Goal: Task Accomplishment & Management: Use online tool/utility

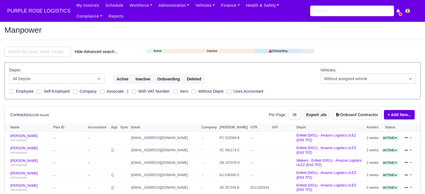
select select "25"
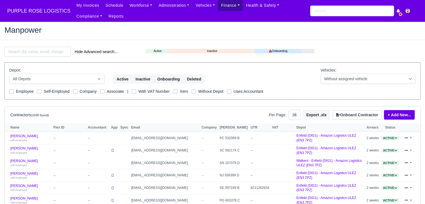
click at [218, 5] on link "Finance" at bounding box center [230, 5] width 25 height 11
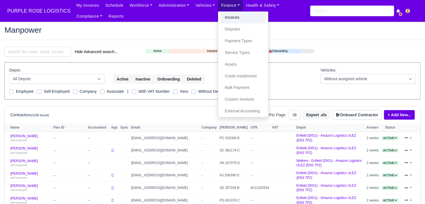
click at [224, 16] on link "Invoices" at bounding box center [243, 18] width 45 height 12
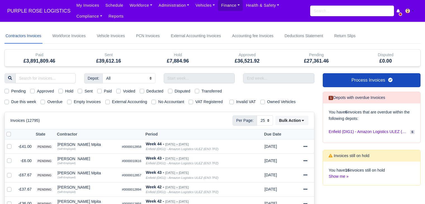
select select "25"
click at [26, 101] on label "Due this week" at bounding box center [23, 102] width 25 height 6
click at [9, 101] on input "Due this week" at bounding box center [6, 101] width 4 height 4
checkbox input "true"
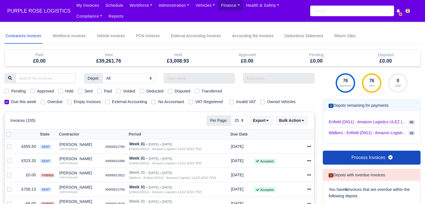
click at [65, 92] on label "Hold" at bounding box center [69, 91] width 8 height 6
click at [63, 92] on input "Hold" at bounding box center [60, 90] width 4 height 4
checkbox input "true"
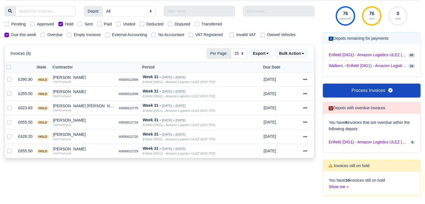
scroll to position [84, 0]
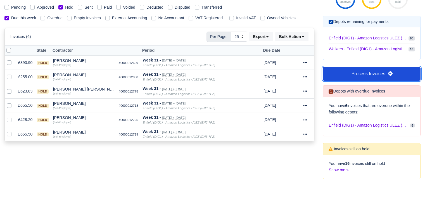
click at [375, 76] on link "Process Invoices" at bounding box center [372, 74] width 98 height 14
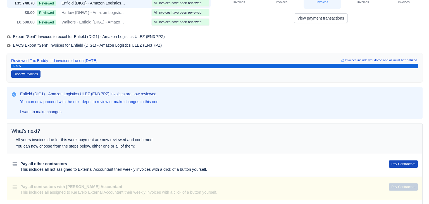
scroll to position [84, 0]
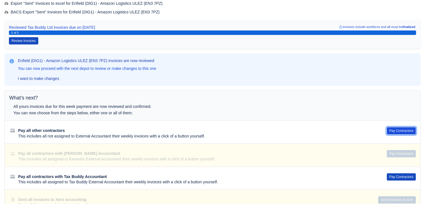
click at [403, 133] on button "Pay Contractors" at bounding box center [401, 130] width 29 height 7
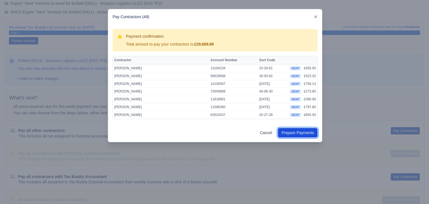
click at [300, 133] on button "Prepare Payments" at bounding box center [298, 133] width 40 height 10
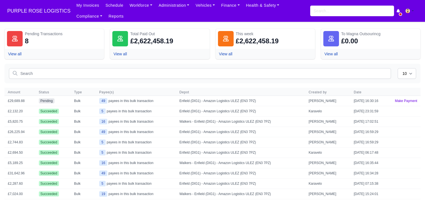
click at [425, 204] on html "PURPLE ROSE LOGISTICS My Invoices Schedule Workforce Manpower Expiring Document…" at bounding box center [212, 102] width 425 height 204
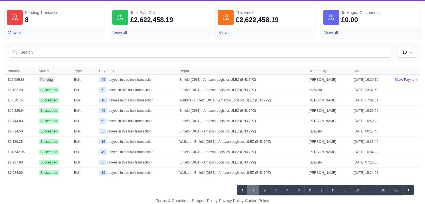
click at [377, 64] on div "10 25 50 Amount Status Type" at bounding box center [212, 119] width 416 height 155
click at [402, 80] on link "Make Payment" at bounding box center [406, 80] width 29 height 10
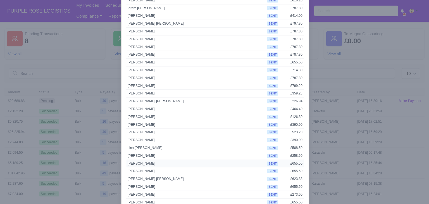
scroll to position [282, 0]
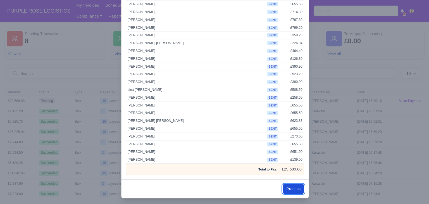
click at [290, 184] on button "Process" at bounding box center [294, 189] width 22 height 10
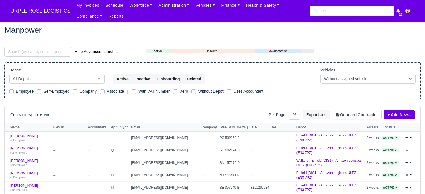
select select "25"
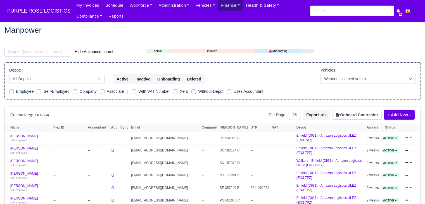
click at [218, 9] on link "Finance" at bounding box center [230, 5] width 25 height 11
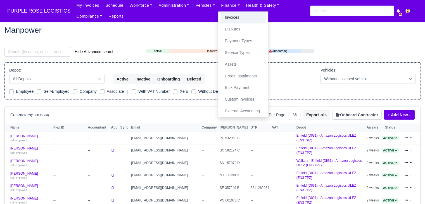
click at [223, 18] on link "Invoices" at bounding box center [243, 18] width 45 height 12
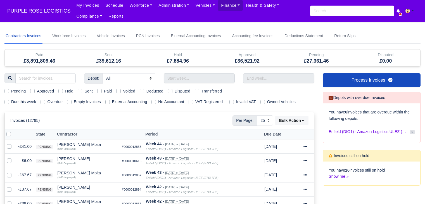
select select "25"
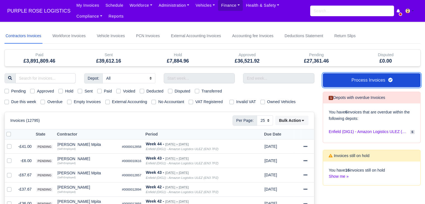
click at [360, 78] on link "Process Invoices" at bounding box center [372, 80] width 98 height 14
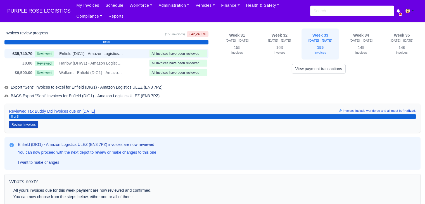
click at [184, 56] on span "All invoices have been reviewed" at bounding box center [176, 54] width 48 height 4
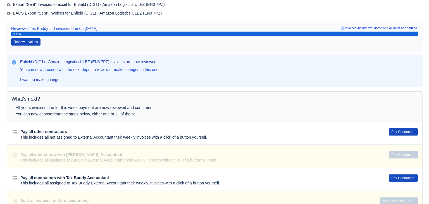
scroll to position [84, 0]
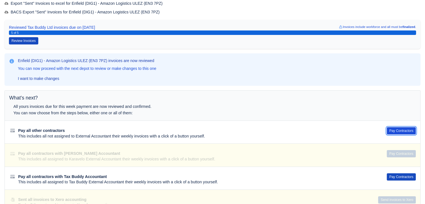
click at [399, 130] on button "Pay Contractors" at bounding box center [401, 130] width 29 height 7
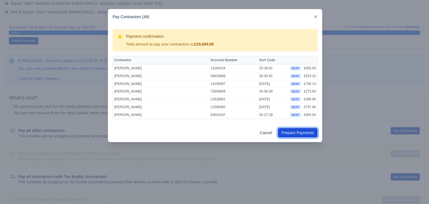
click at [299, 131] on link "Prepare Payments" at bounding box center [298, 133] width 40 height 10
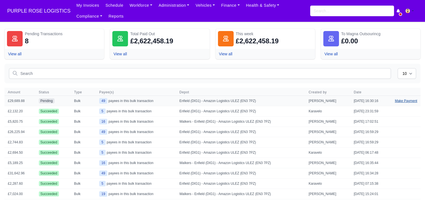
click at [402, 101] on link "Make Payment" at bounding box center [406, 101] width 29 height 10
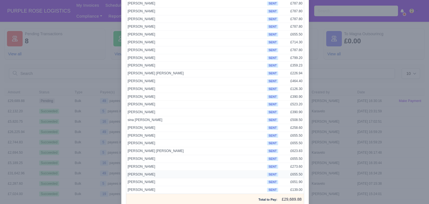
scroll to position [282, 0]
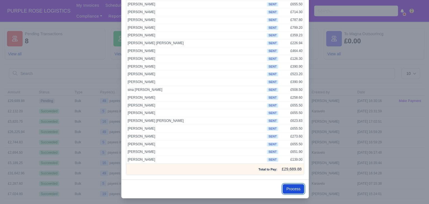
click at [296, 184] on button "Process" at bounding box center [294, 189] width 22 height 10
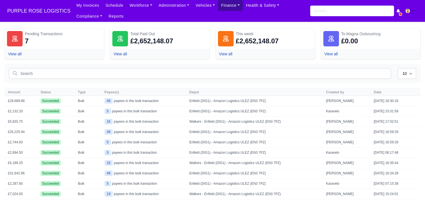
click at [220, 6] on link "Finance" at bounding box center [230, 5] width 25 height 11
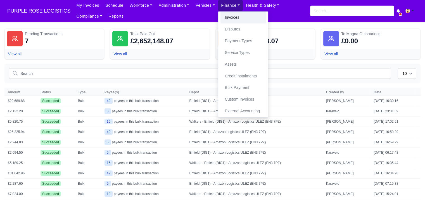
click at [225, 18] on link "Invoices" at bounding box center [243, 18] width 45 height 12
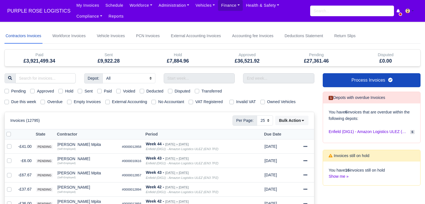
select select "25"
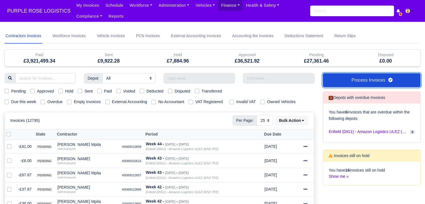
click at [355, 86] on link "Process Invoices" at bounding box center [372, 80] width 98 height 14
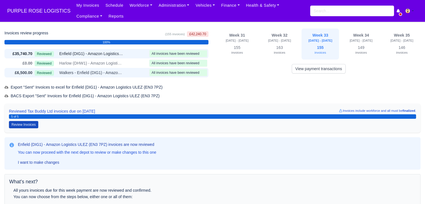
click at [105, 73] on span "Walkers - Enfield (DIG1) - Amazon Logistics ULEZ (EN3 7PZ)" at bounding box center [91, 73] width 64 height 6
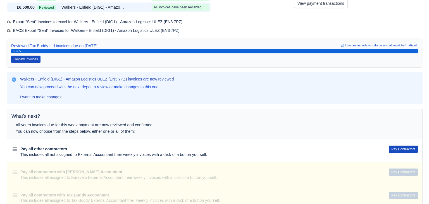
scroll to position [127, 0]
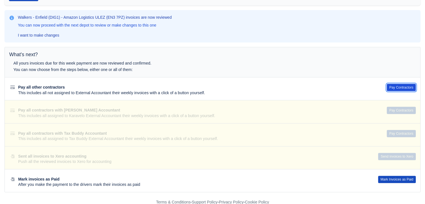
click at [398, 87] on button "Pay Contractors" at bounding box center [401, 87] width 29 height 7
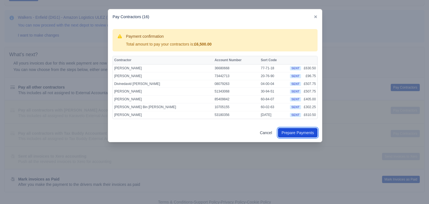
click at [290, 131] on button "Prepare Payments" at bounding box center [298, 133] width 40 height 10
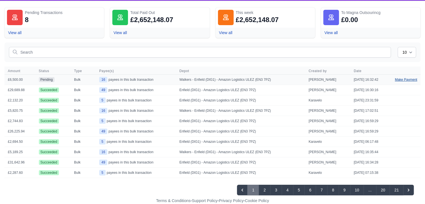
click at [409, 80] on link "Make Payment" at bounding box center [406, 80] width 29 height 10
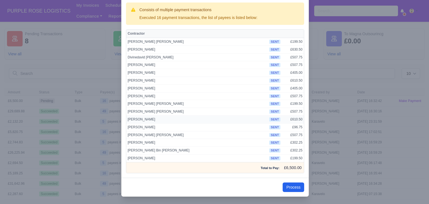
scroll to position [27, 0]
click at [298, 188] on button "Process" at bounding box center [294, 187] width 22 height 10
